Goal: Task Accomplishment & Management: Use online tool/utility

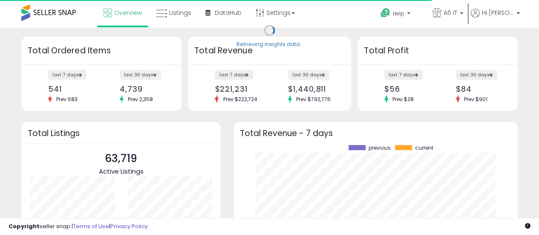
scroll to position [118, 267]
click at [163, 20] on link "Listings" at bounding box center [174, 13] width 48 height 26
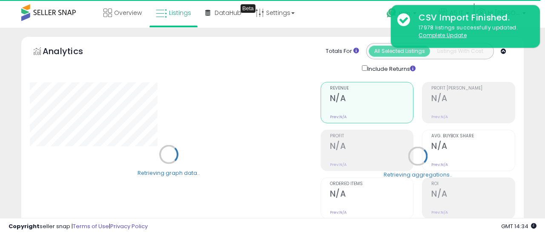
type input "*******"
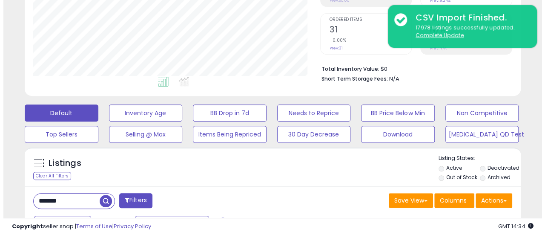
scroll to position [213, 0]
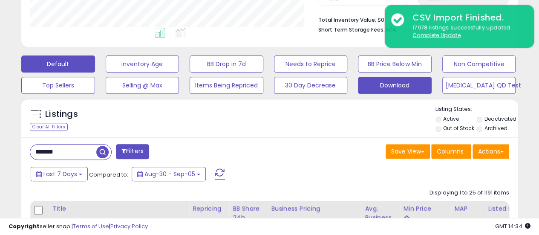
click at [400, 78] on button "Download" at bounding box center [395, 85] width 74 height 17
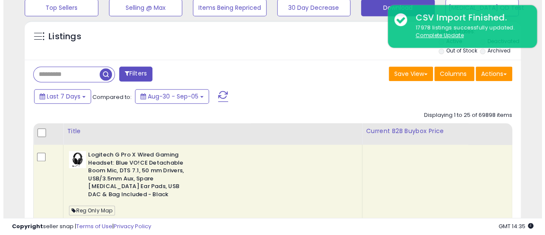
scroll to position [298, 0]
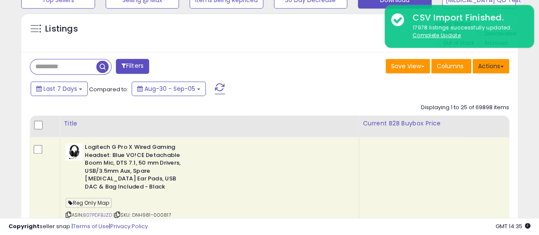
click at [491, 61] on button "Actions" at bounding box center [491, 66] width 37 height 14
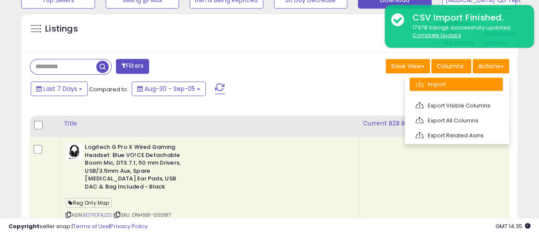
click at [477, 81] on link "Import" at bounding box center [456, 84] width 93 height 13
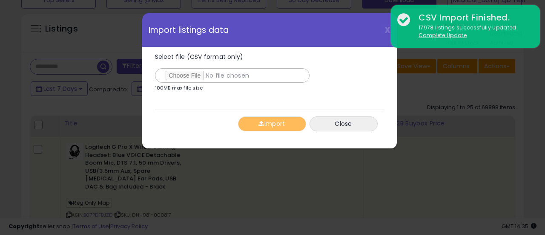
click at [198, 67] on label "Select file (CSV format only)" at bounding box center [232, 68] width 155 height 29
click at [198, 68] on input "Select file (CSV format only)" at bounding box center [232, 75] width 155 height 14
click at [124, 39] on div "X Close Import listings data Select file (CSV format only) 100MB max file size …" at bounding box center [272, 117] width 545 height 235
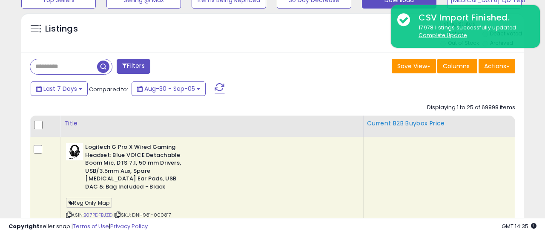
scroll to position [425961, 425849]
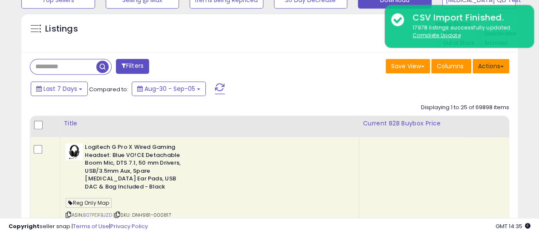
click at [494, 59] on button "Actions" at bounding box center [491, 66] width 37 height 14
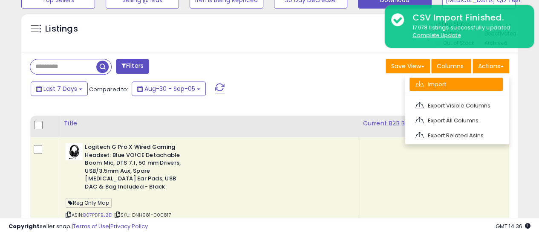
click at [454, 89] on link "Import" at bounding box center [456, 84] width 93 height 13
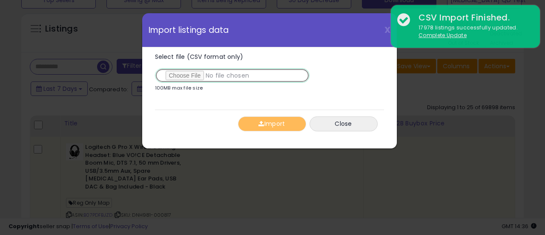
click at [202, 72] on input "Select file (CSV format only)" at bounding box center [232, 75] width 155 height 14
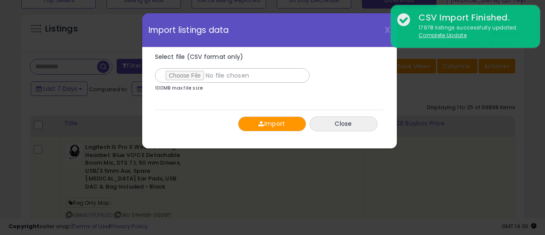
click at [271, 121] on button "Import" at bounding box center [272, 123] width 68 height 15
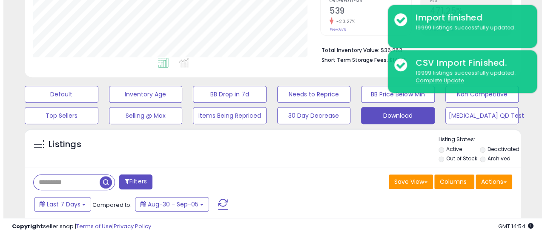
scroll to position [213, 0]
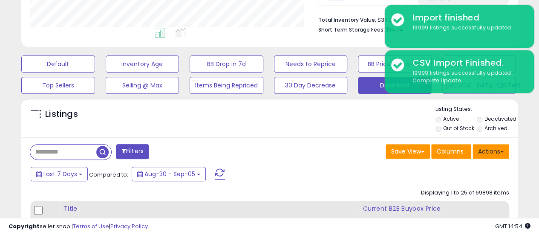
click at [501, 154] on button "Actions" at bounding box center [491, 151] width 37 height 14
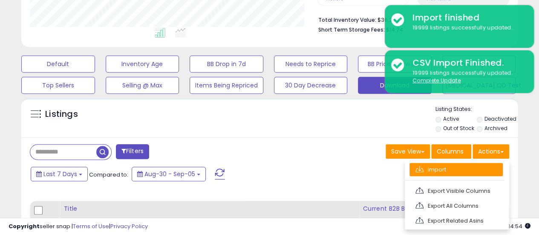
click at [490, 166] on link "Import" at bounding box center [456, 169] width 93 height 13
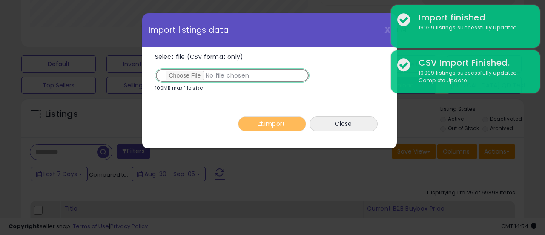
click at [191, 73] on input "Select file (CSV format only)" at bounding box center [232, 75] width 155 height 14
type input "**********"
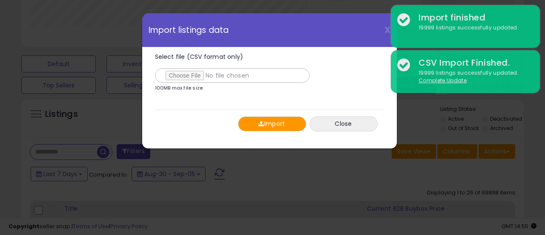
click at [258, 120] on button "Import" at bounding box center [272, 123] width 68 height 15
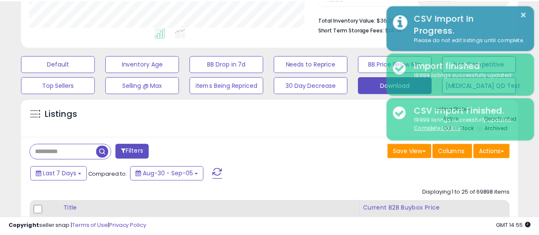
scroll to position [425961, 425849]
